Goal: Transaction & Acquisition: Purchase product/service

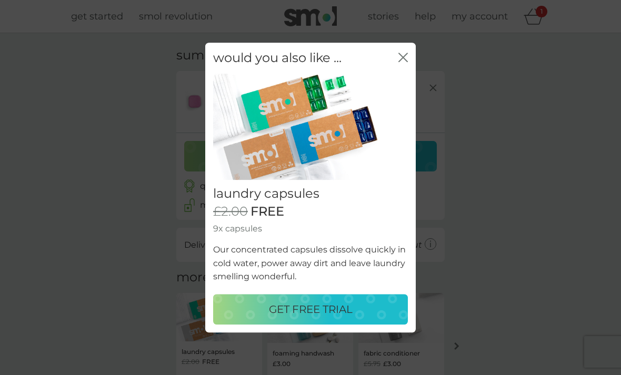
click at [403, 62] on icon "close" at bounding box center [403, 57] width 9 height 9
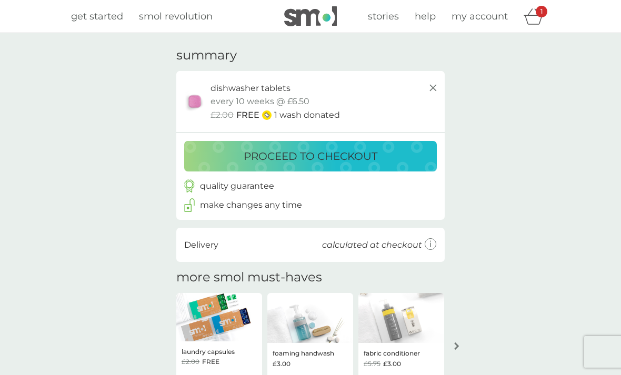
click at [316, 155] on p "proceed to checkout" at bounding box center [311, 156] width 134 height 17
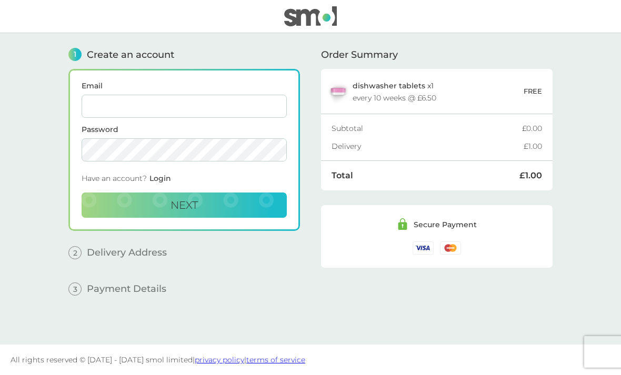
click at [248, 108] on input "Email" at bounding box center [184, 106] width 205 height 23
click at [584, 207] on main "1 Create an account Email Password Have an account? Login Next 2 Delivery Addre…" at bounding box center [310, 189] width 621 height 312
click at [203, 99] on input "Email" at bounding box center [184, 106] width 205 height 23
click at [582, 179] on main "1 Create an account Email Password Have an account? Login Next 2 Delivery Addre…" at bounding box center [310, 189] width 621 height 312
click at [307, 268] on div "1 Create an account Email Password Have an account? Login Next 2 Delivery Addre…" at bounding box center [310, 181] width 484 height 296
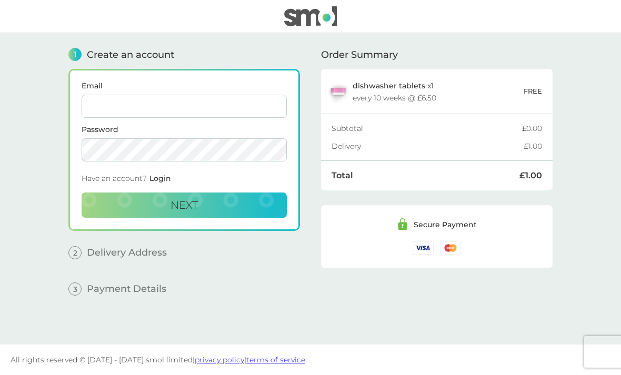
click at [283, 297] on div "1 Create an account Email Password Have an account? Login Next 2 Delivery Addre…" at bounding box center [184, 181] width 232 height 296
click at [266, 108] on input "Email" at bounding box center [184, 106] width 205 height 23
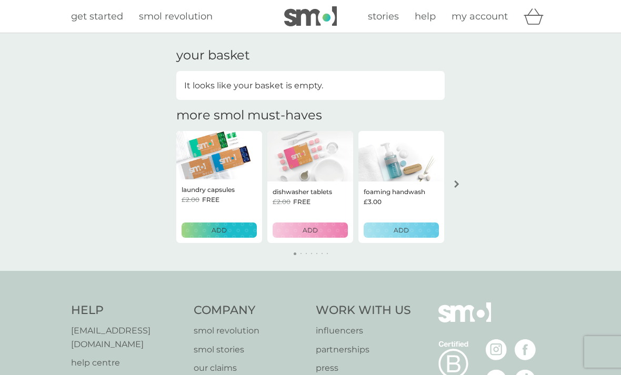
click at [311, 233] on p "ADD" at bounding box center [310, 230] width 15 height 10
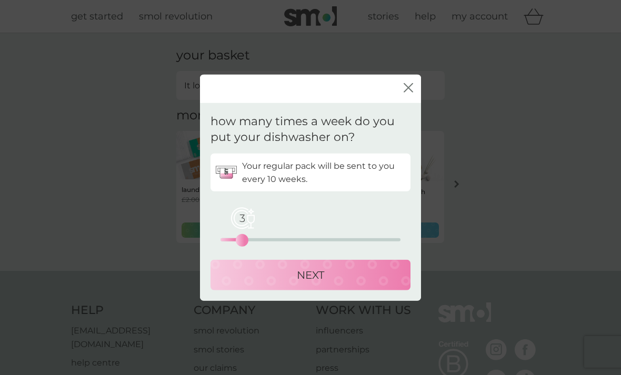
click at [303, 274] on p "NEXT" at bounding box center [310, 275] width 27 height 17
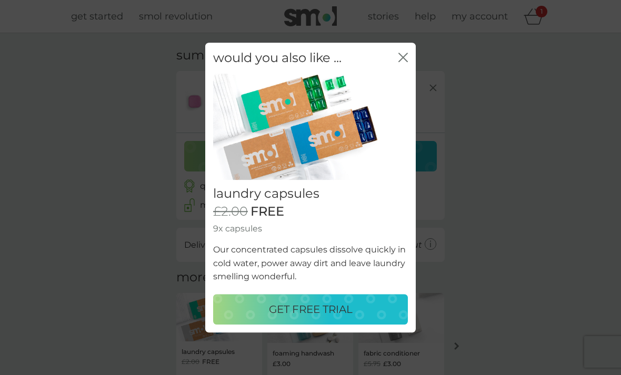
click at [406, 58] on icon "close" at bounding box center [403, 57] width 9 height 9
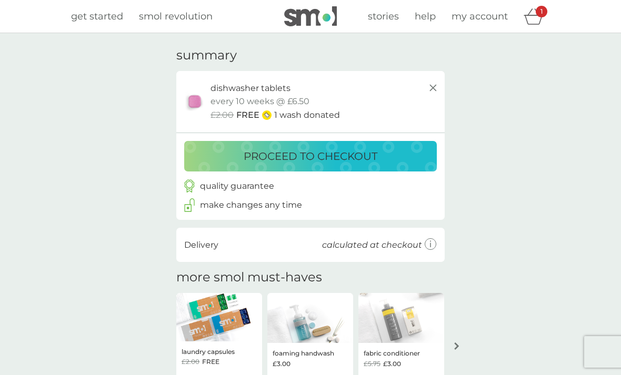
click at [317, 157] on p "proceed to checkout" at bounding box center [311, 156] width 134 height 17
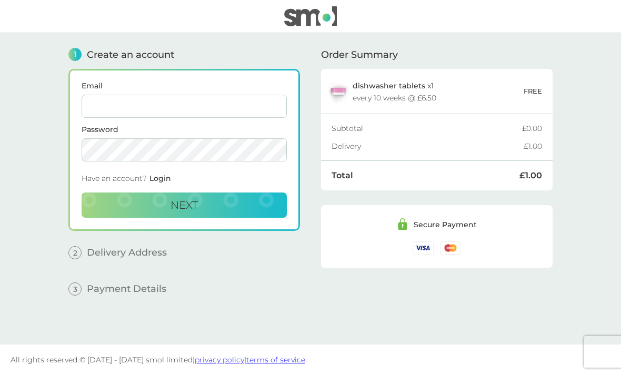
click at [260, 102] on input "Email" at bounding box center [184, 106] width 205 height 23
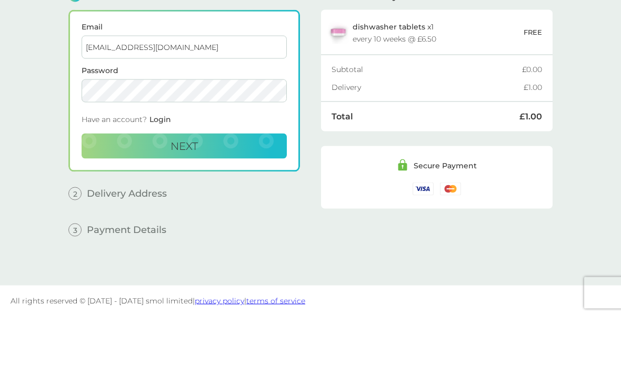
type input "willialc93@outlook.com"
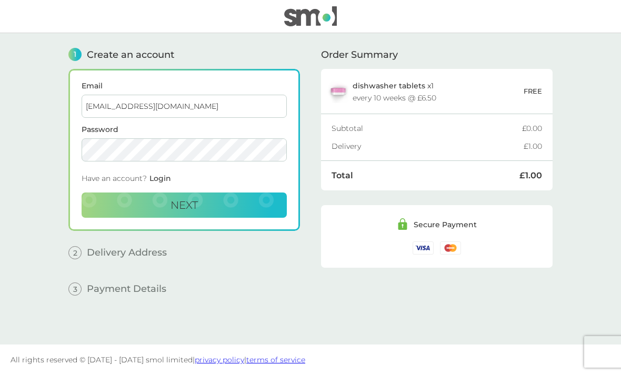
click at [266, 193] on button "Next" at bounding box center [184, 205] width 205 height 25
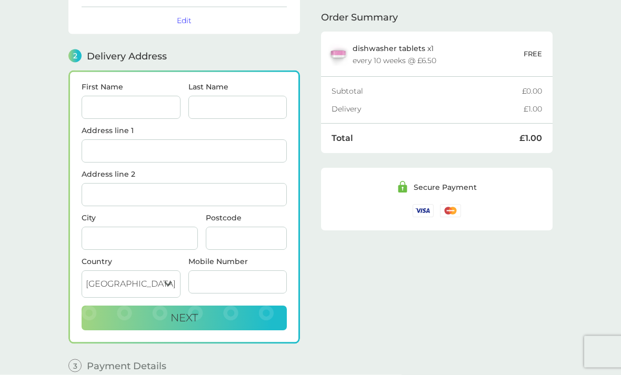
scroll to position [130, 0]
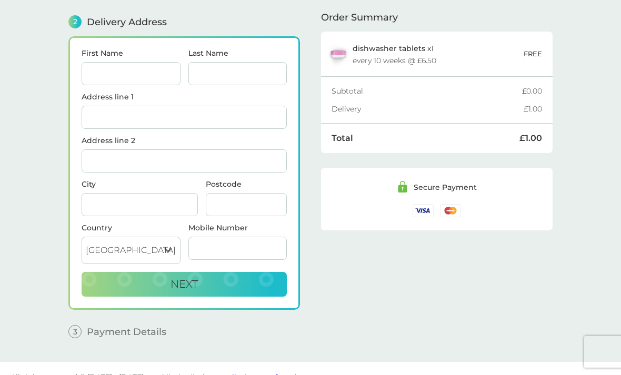
click at [162, 79] on input "First Name" at bounding box center [131, 73] width 99 height 23
type input "Laura"
type input "Williams"
type input "3 The Cedars"
type input "Nottingham"
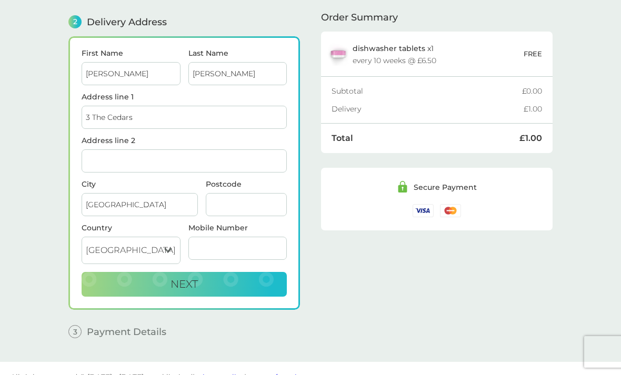
type input "NG5 3FP"
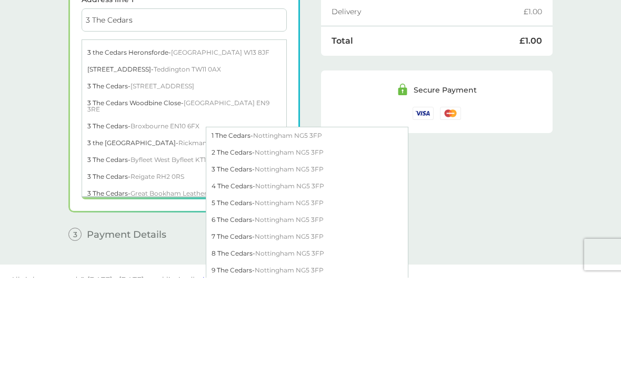
scroll to position [12, 0]
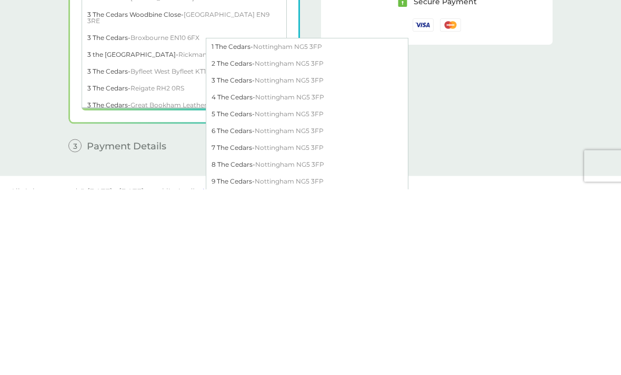
click at [318, 258] on div "3 The Cedars - Nottingham NG5 3FP" at bounding box center [307, 266] width 202 height 17
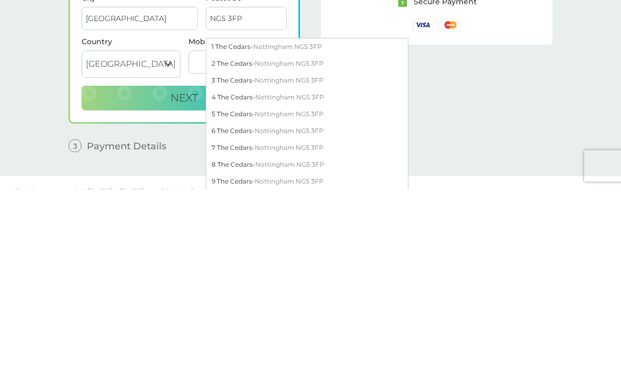
scroll to position [148, 0]
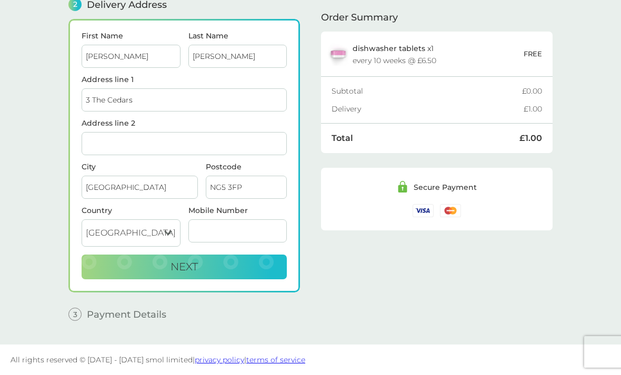
click at [221, 232] on input "Mobile Number" at bounding box center [237, 231] width 99 height 23
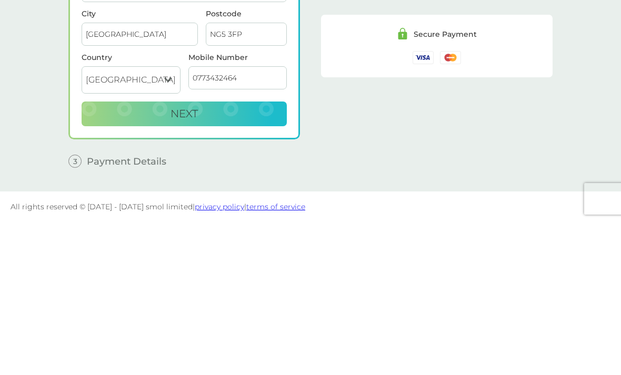
type input "07734324649"
click at [266, 255] on button "Next" at bounding box center [184, 267] width 205 height 25
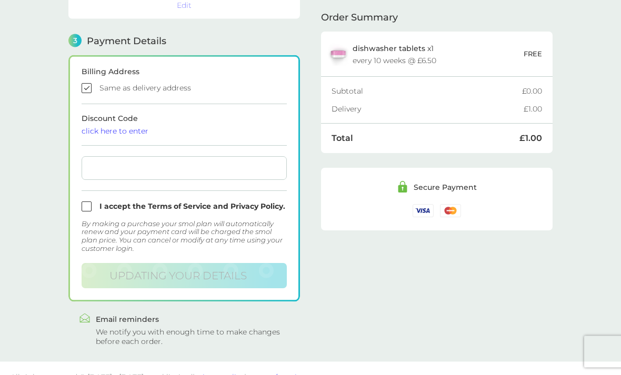
scroll to position [289, 0]
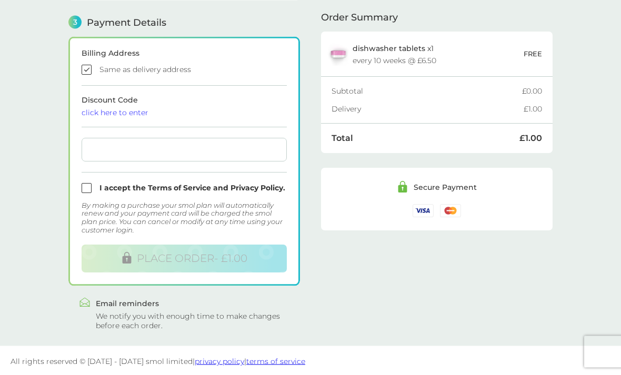
click at [217, 74] on input "checkbox" at bounding box center [184, 70] width 205 height 10
checkbox input "false"
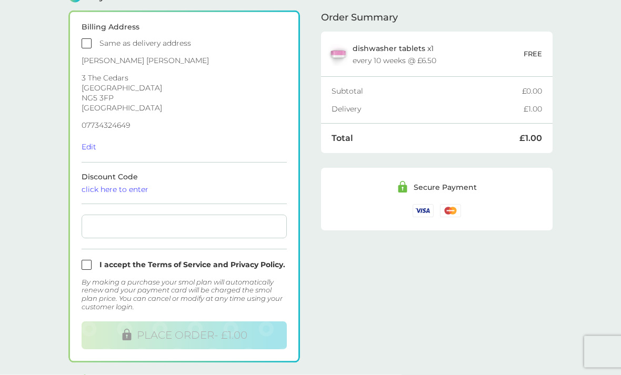
scroll to position [317, 0]
click at [187, 234] on div at bounding box center [184, 227] width 205 height 24
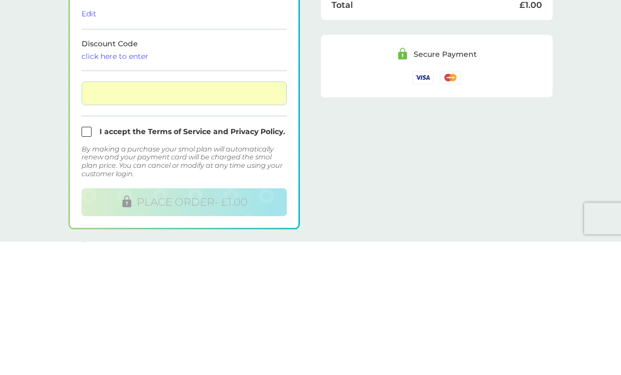
click at [86, 261] on input "checkbox" at bounding box center [184, 266] width 205 height 10
checkbox input "true"
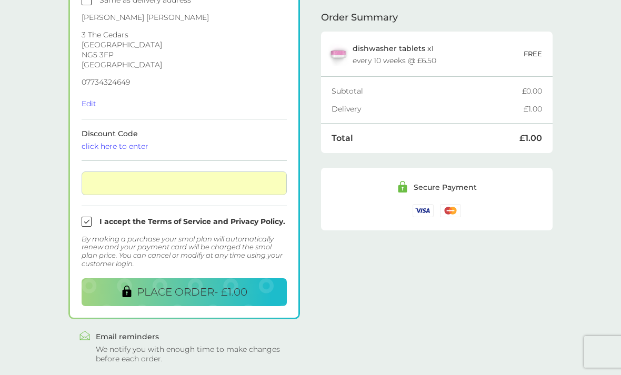
click at [213, 299] on button "PLACE ORDER - £1.00" at bounding box center [184, 292] width 205 height 28
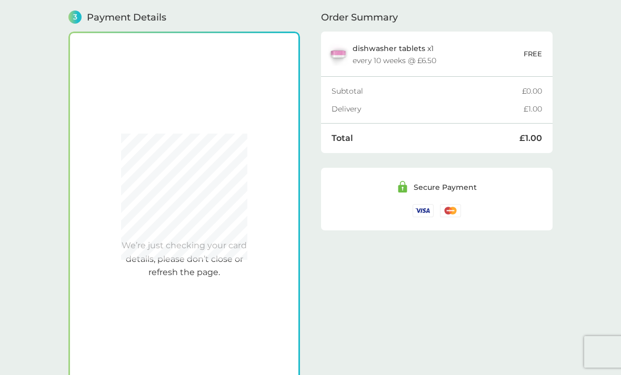
scroll to position [291, 0]
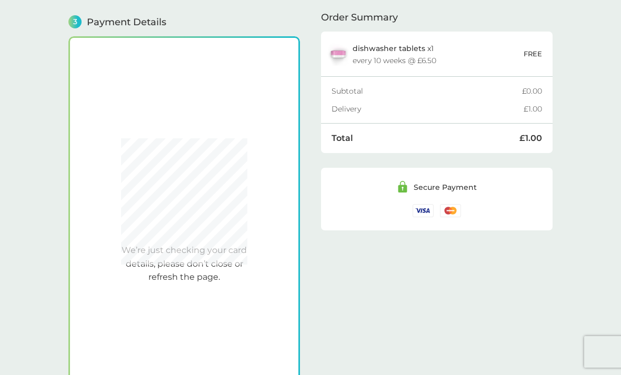
checkbox input "true"
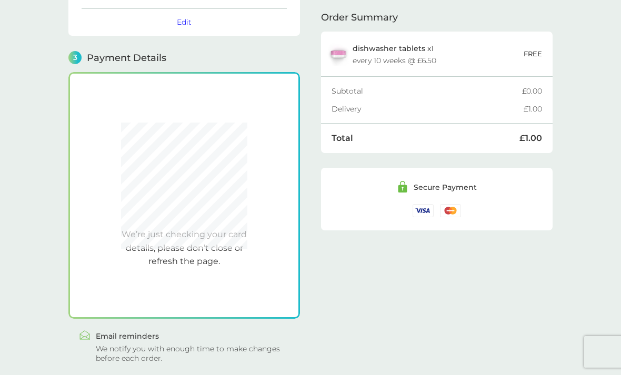
scroll to position [289, 0]
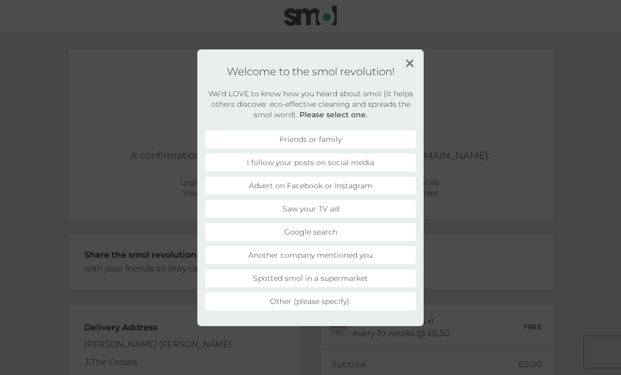
click at [404, 68] on h1 "Welcome to the smol revolution!" at bounding box center [310, 71] width 211 height 13
click at [406, 66] on img at bounding box center [410, 63] width 8 height 8
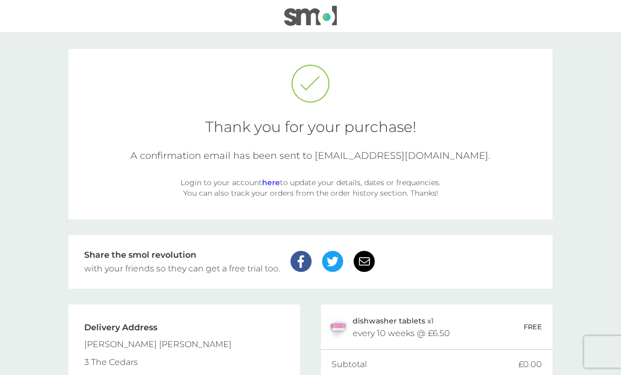
click at [408, 67] on div at bounding box center [310, 84] width 453 height 39
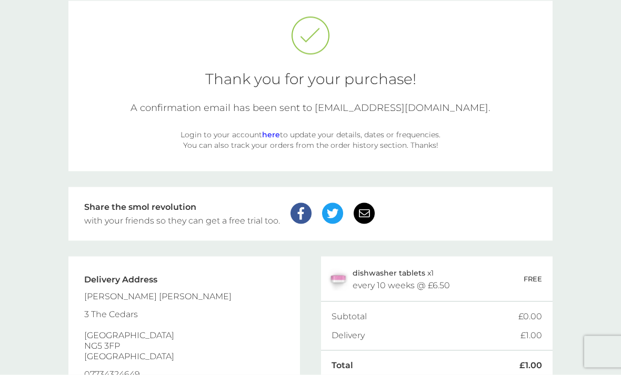
scroll to position [51, 0]
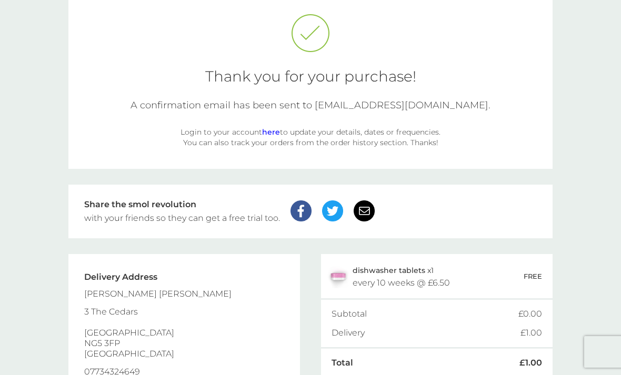
click at [280, 129] on link "here" at bounding box center [271, 131] width 18 height 9
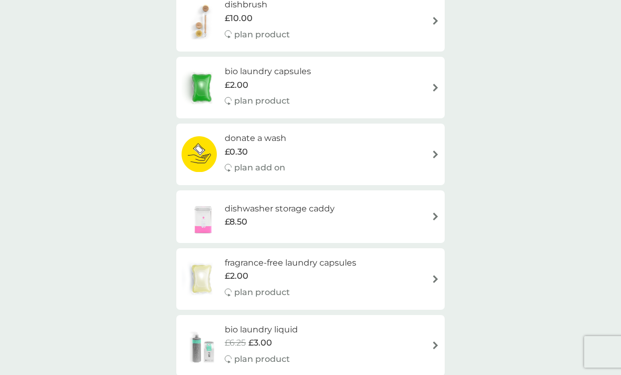
scroll to position [1008, 0]
click at [305, 65] on h6 "bio laundry capsules" at bounding box center [268, 72] width 86 height 14
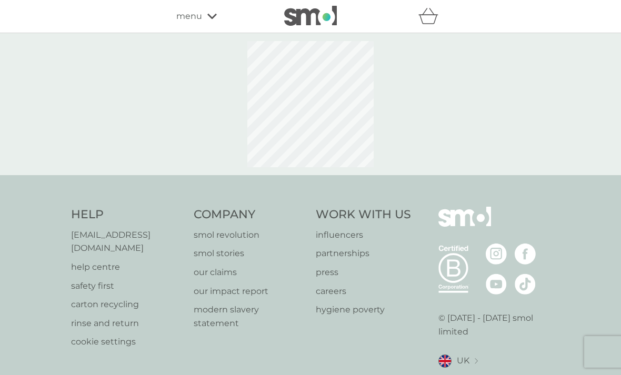
select select "42"
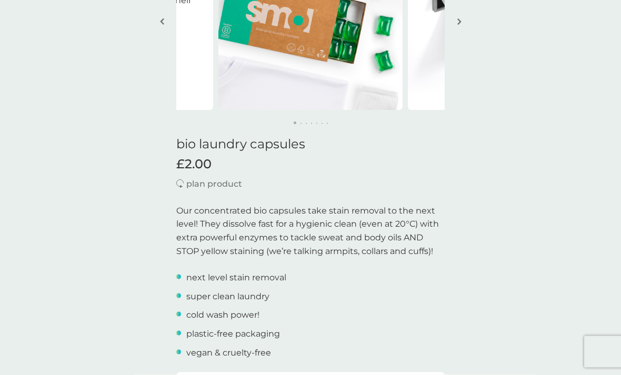
scroll to position [143, 0]
